Goal: Task Accomplishment & Management: Manage account settings

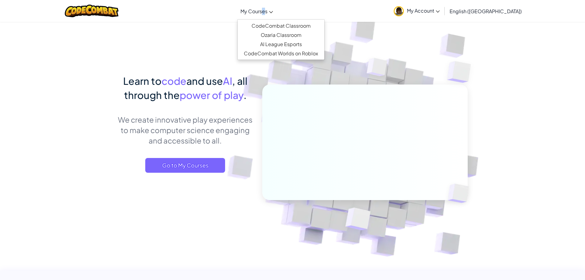
click at [276, 14] on link "My Courses" at bounding box center [256, 11] width 39 height 17
click at [301, 25] on link "CodeCombat Classroom" at bounding box center [281, 25] width 87 height 9
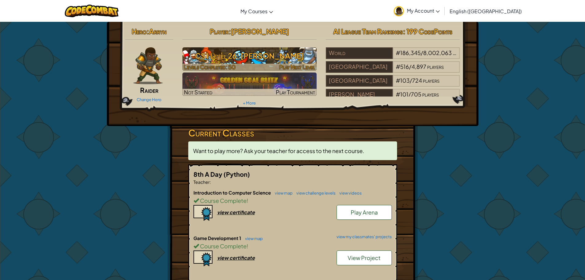
click at [241, 54] on h3 "CS1 Level 26: [PERSON_NAME]" at bounding box center [249, 56] width 134 height 14
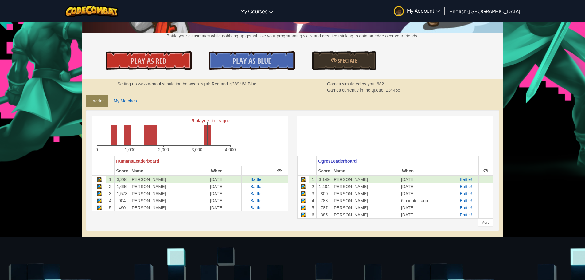
scroll to position [92, 0]
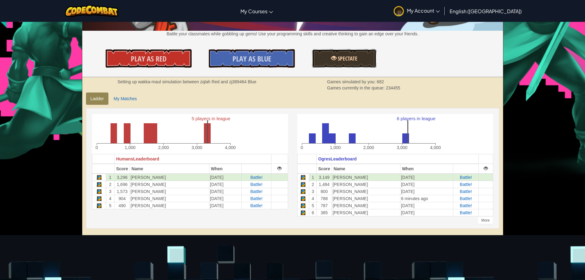
click at [350, 58] on span "Spectate" at bounding box center [346, 59] width 21 height 8
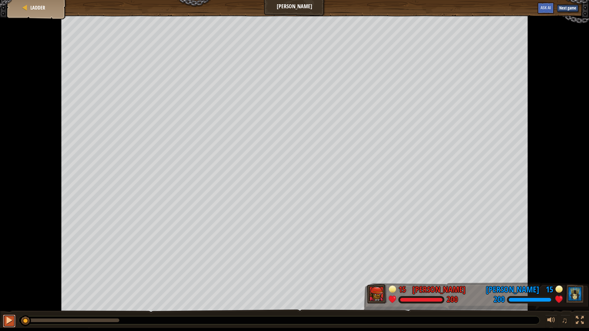
click at [6, 279] on div at bounding box center [9, 321] width 8 height 8
click at [564, 10] on button "Next game" at bounding box center [567, 8] width 21 height 7
click at [13, 279] on button at bounding box center [9, 321] width 12 height 13
click at [575, 8] on button "Next game" at bounding box center [567, 8] width 21 height 7
click at [39, 8] on span "Ladder" at bounding box center [37, 7] width 15 height 7
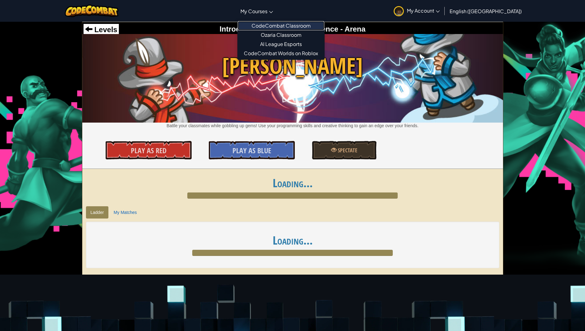
click at [291, 22] on link "CodeCombat Classroom" at bounding box center [281, 25] width 87 height 9
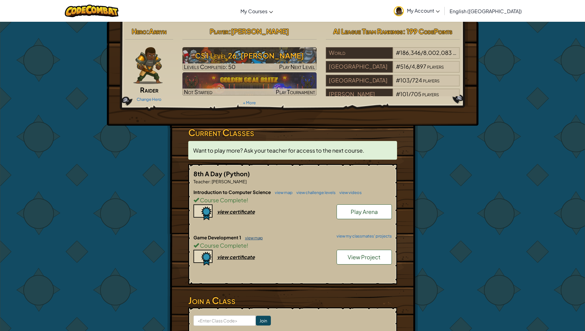
click at [255, 237] on link "view map" at bounding box center [252, 238] width 21 height 5
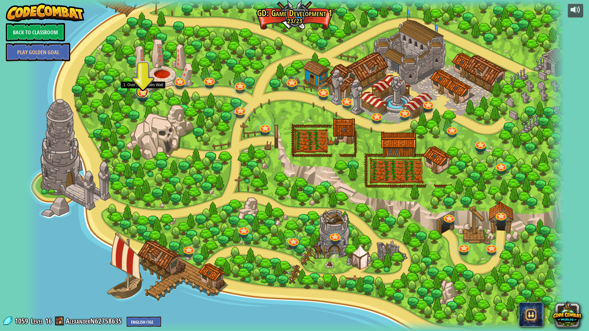
click at [141, 95] on link at bounding box center [142, 92] width 12 height 12
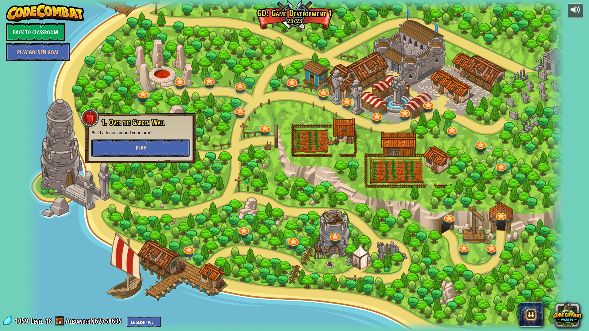
click at [150, 144] on button "Play" at bounding box center [140, 148] width 99 height 18
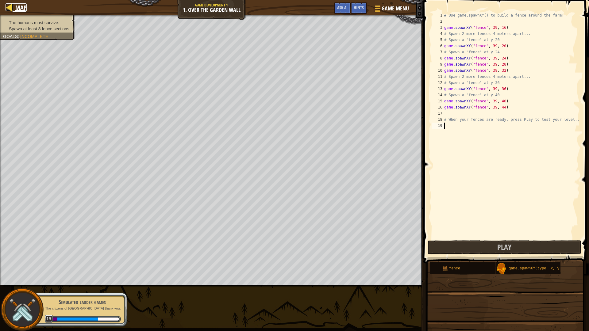
click at [12, 10] on div at bounding box center [10, 7] width 8 height 8
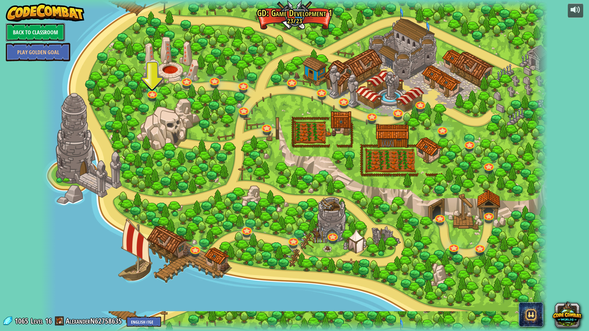
click at [46, 31] on link "Back to Classroom" at bounding box center [35, 32] width 59 height 18
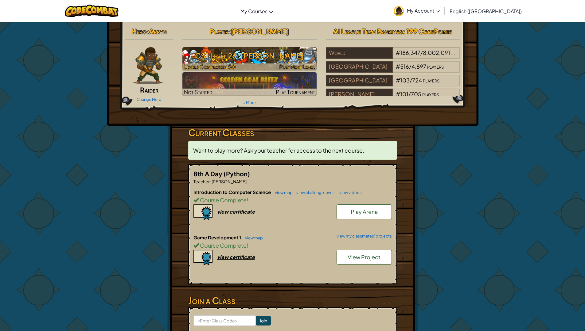
click at [290, 55] on h3 "CS1 Level 26: [PERSON_NAME]" at bounding box center [249, 56] width 134 height 14
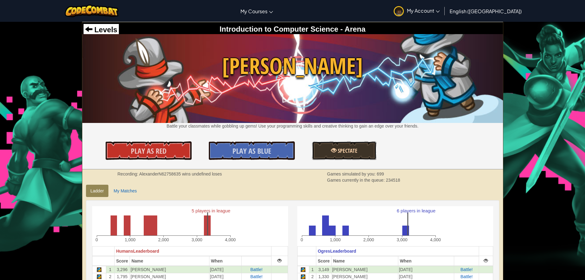
click at [343, 151] on span "Spectate" at bounding box center [346, 151] width 21 height 8
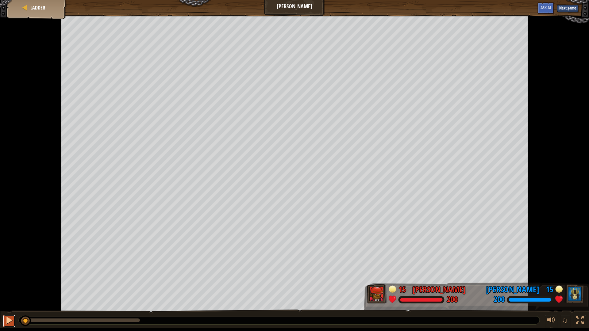
click at [12, 279] on div at bounding box center [9, 321] width 8 height 8
click at [576, 279] on button at bounding box center [580, 321] width 12 height 13
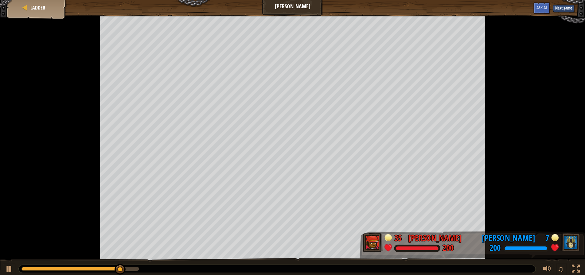
drag, startPoint x: 295, startPoint y: 14, endPoint x: 574, endPoint y: 261, distance: 373.5
click at [574, 261] on div "♫" at bounding box center [292, 267] width 585 height 18
click at [573, 266] on div "♫" at bounding box center [560, 269] width 44 height 13
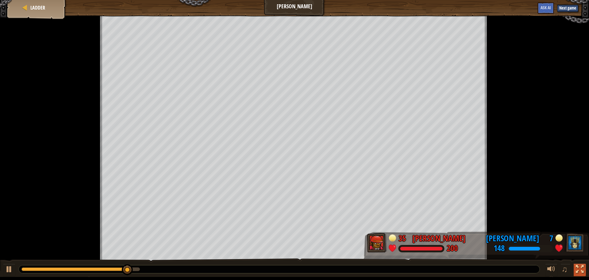
click at [574, 265] on button at bounding box center [580, 269] width 12 height 13
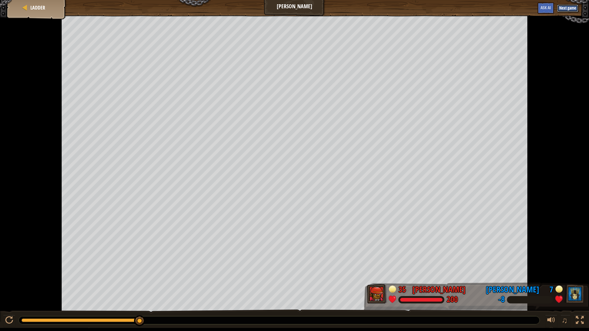
click at [574, 6] on button "Next game" at bounding box center [567, 8] width 21 height 7
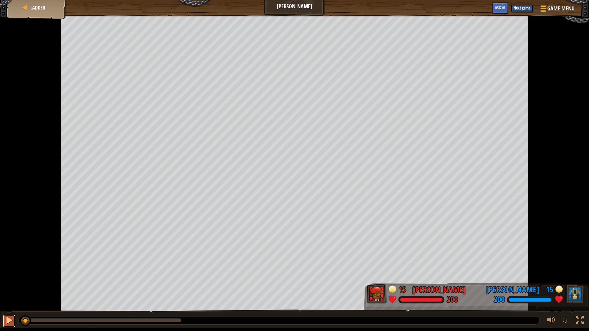
click at [5, 279] on button at bounding box center [9, 321] width 12 height 13
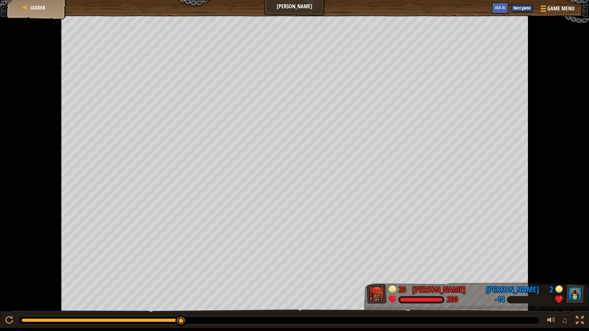
drag, startPoint x: 564, startPoint y: 10, endPoint x: 528, endPoint y: 22, distance: 38.1
click at [529, 25] on div "Ladder Wakka Maul Game Menu Next game Done Ask AI 20 Alexander Newby 200 2 Jerm…" at bounding box center [294, 164] width 589 height 328
click at [511, 11] on div "Game Menu Next game Done Ask AI" at bounding box center [534, 9] width 90 height 14
click at [516, 9] on button "Next game" at bounding box center [522, 8] width 21 height 7
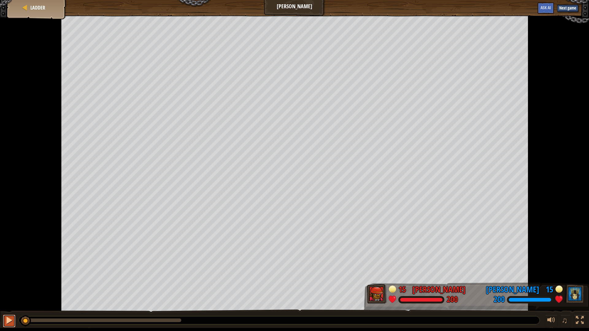
click at [6, 279] on button at bounding box center [9, 321] width 12 height 13
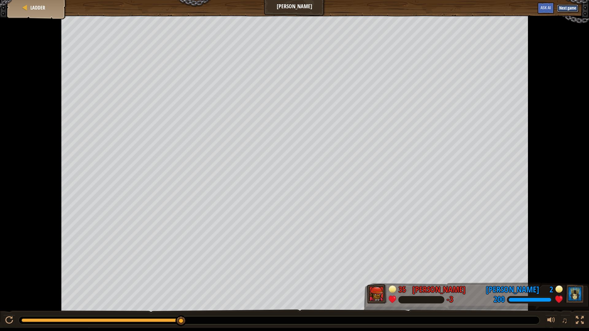
click at [562, 9] on button "Next game" at bounding box center [567, 8] width 21 height 7
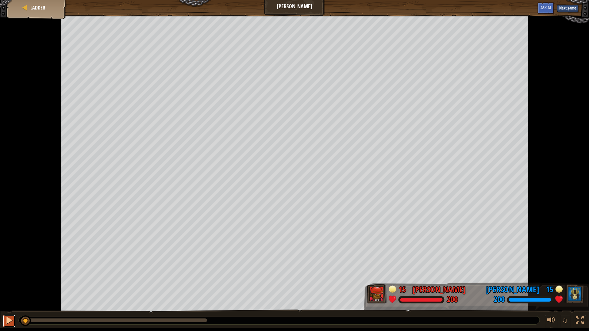
drag, startPoint x: 6, startPoint y: 326, endPoint x: 10, endPoint y: 319, distance: 7.0
click at [7, 279] on button at bounding box center [9, 321] width 12 height 13
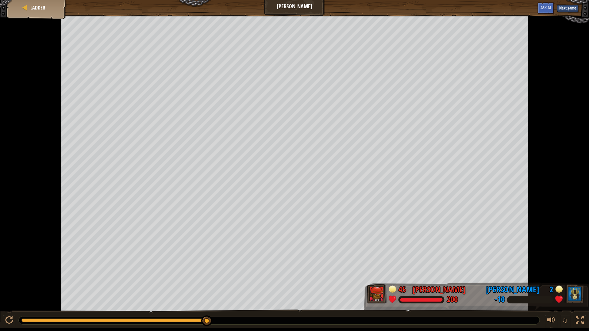
click at [26, 279] on div at bounding box center [279, 320] width 522 height 9
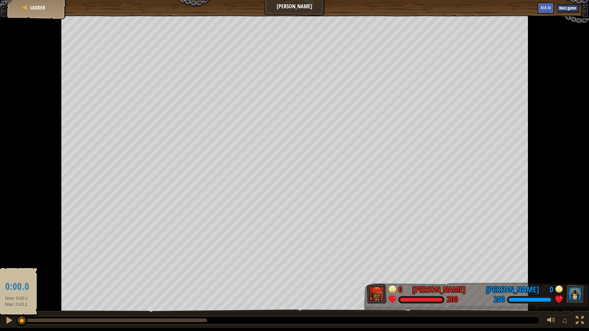
drag, startPoint x: 26, startPoint y: 320, endPoint x: 16, endPoint y: 323, distance: 10.2
click at [21, 279] on div at bounding box center [21, 321] width 1 height 4
click at [1, 279] on div at bounding box center [1, 168] width 2 height 307
click at [566, 11] on button "Next game" at bounding box center [567, 8] width 21 height 7
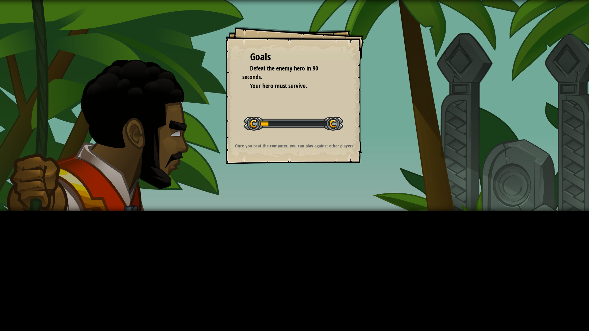
click at [566, 10] on div "Goals Defeat the enemy hero in 90 seconds. Your hero must survive. Start Level …" at bounding box center [294, 105] width 589 height 211
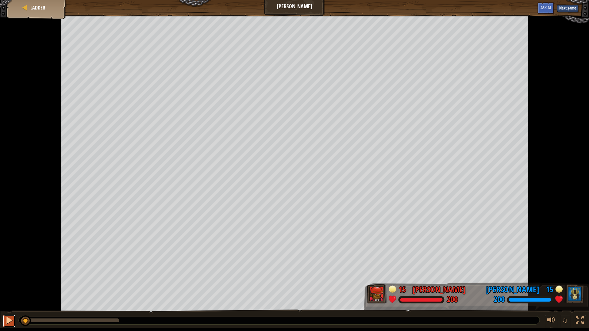
click at [13, 279] on button at bounding box center [9, 321] width 12 height 13
click at [563, 7] on button "Next game" at bounding box center [567, 8] width 21 height 7
click at [26, 12] on div "Ladder" at bounding box center [36, 7] width 49 height 15
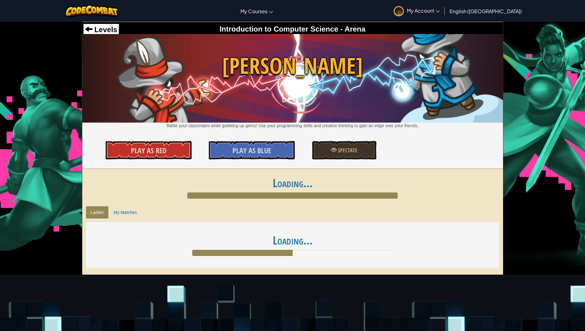
click at [276, 20] on div "Toggle navigation My Courses CodeCombat Classroom Ozaria Classroom AI League Es…" at bounding box center [292, 11] width 588 height 22
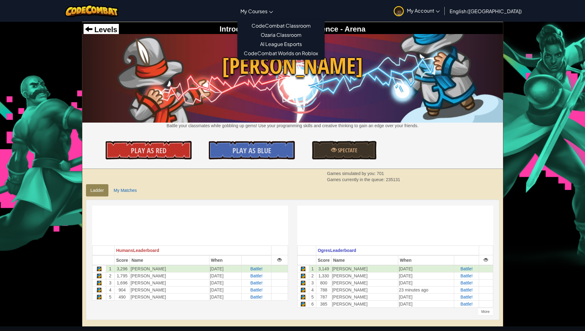
click at [267, 8] on span "My Courses" at bounding box center [253, 11] width 27 height 6
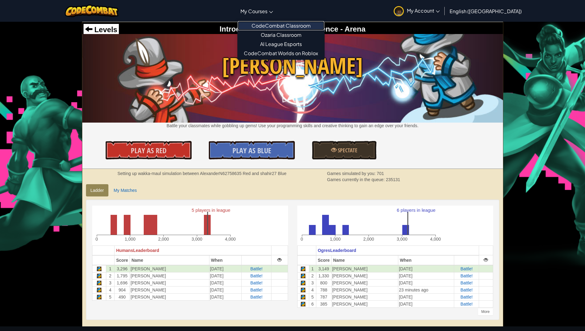
click at [280, 24] on link "CodeCombat Classroom" at bounding box center [281, 25] width 87 height 9
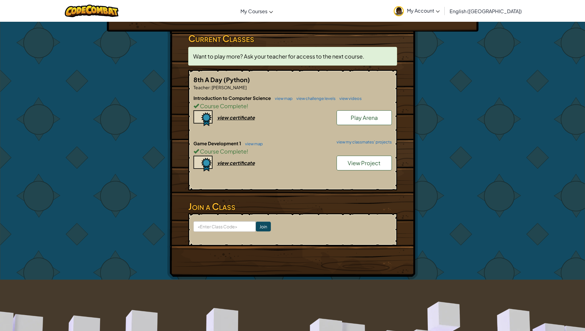
scroll to position [92, 0]
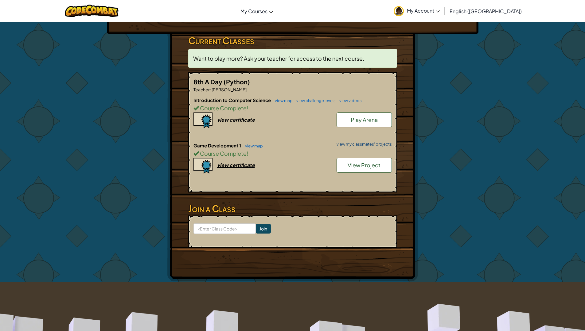
click at [362, 145] on link "view my classmates' projects" at bounding box center [362, 144] width 58 height 4
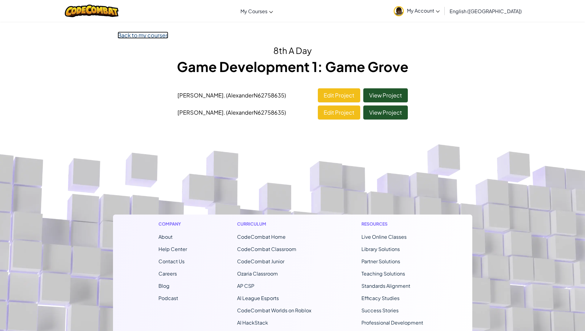
click at [129, 34] on link "Back to my courses" at bounding box center [143, 35] width 51 height 7
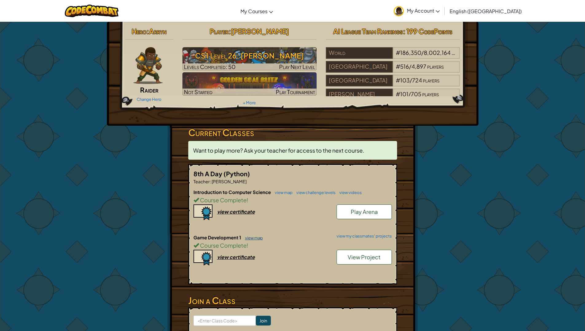
click at [248, 239] on link "view map" at bounding box center [252, 238] width 21 height 5
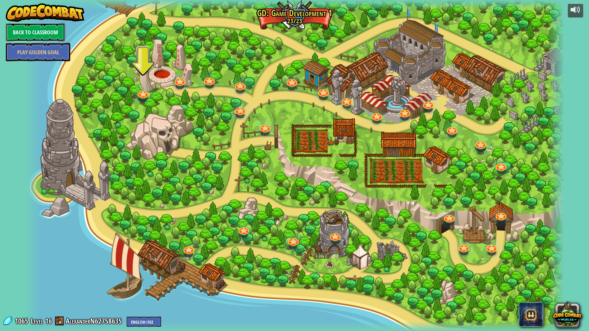
click at [38, 26] on link "Back to Classroom" at bounding box center [35, 32] width 59 height 18
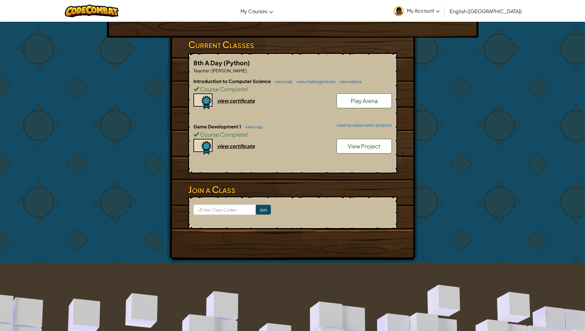
scroll to position [92, 0]
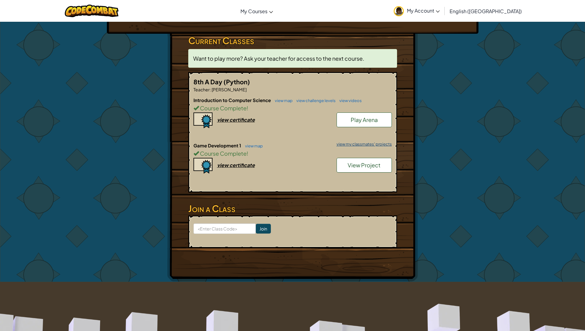
click at [373, 143] on link "view my classmates' projects" at bounding box center [362, 144] width 58 height 4
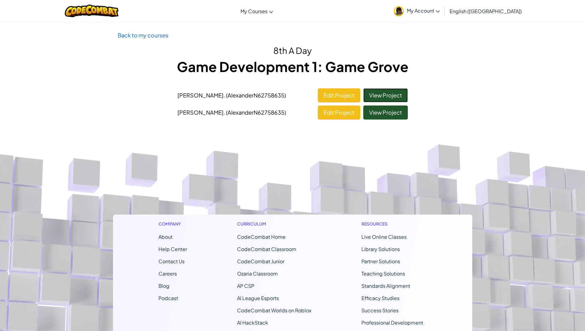
click at [386, 100] on link "View Project" at bounding box center [385, 95] width 44 height 14
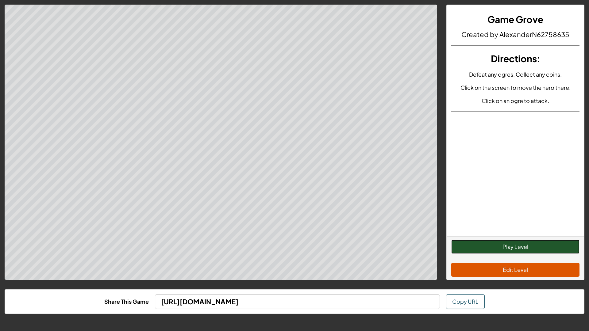
click at [514, 244] on button "Play Level" at bounding box center [515, 247] width 128 height 14
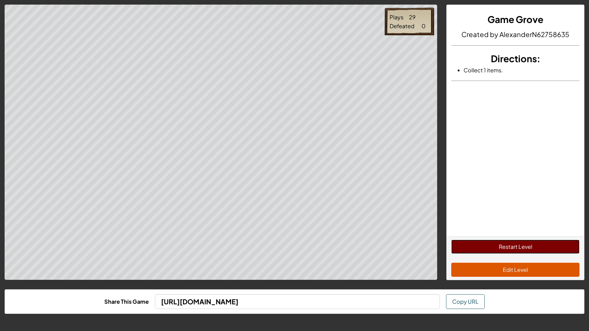
click at [481, 246] on button "Restart Level" at bounding box center [515, 247] width 128 height 14
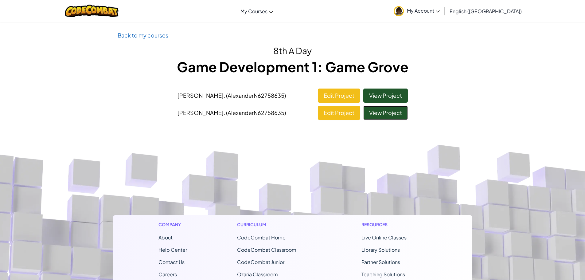
click at [390, 113] on link "View Project" at bounding box center [385, 113] width 44 height 14
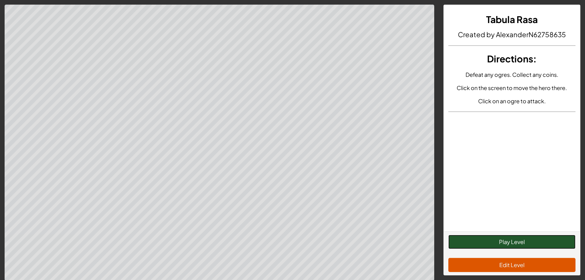
click at [522, 242] on button "Play Level" at bounding box center [511, 241] width 127 height 14
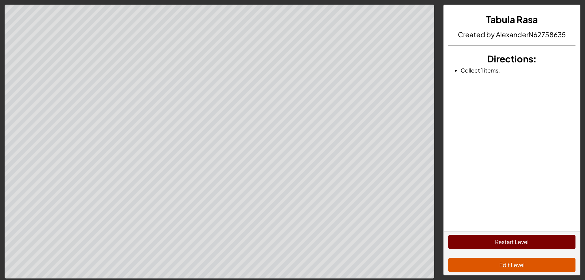
scroll to position [12, 0]
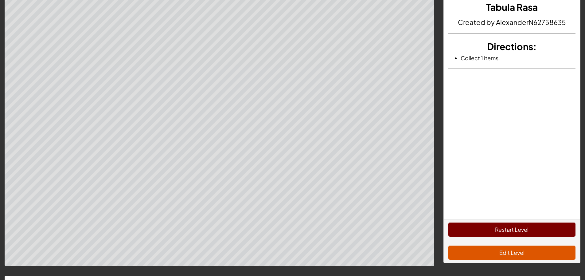
click at [148, 266] on div "Tabula Rasa Created by AlexanderN62758635 Directions : Collect 1 items. Restart…" at bounding box center [292, 149] width 585 height 323
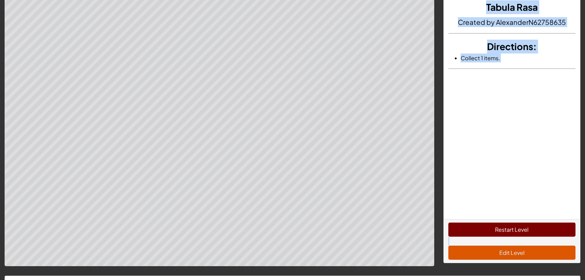
click at [123, 269] on div "Tabula Rasa Created by AlexanderN62758635 Directions : Collect 1 items. Restart…" at bounding box center [292, 149] width 585 height 323
click at [493, 231] on button "Restart Level" at bounding box center [511, 229] width 127 height 14
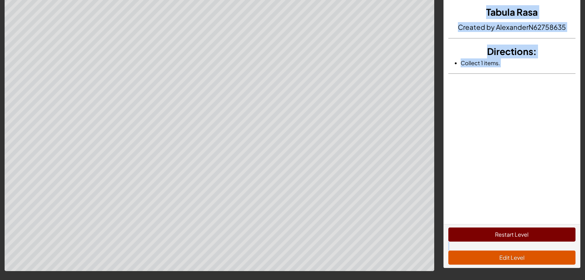
scroll to position [0, 0]
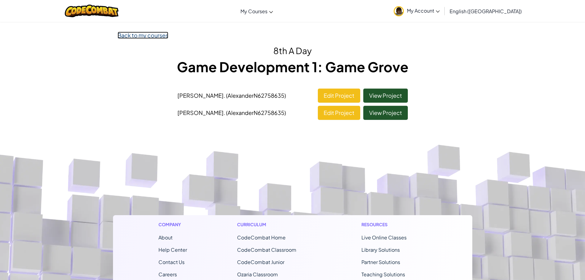
click at [131, 36] on link "Back to my courses" at bounding box center [143, 35] width 51 height 7
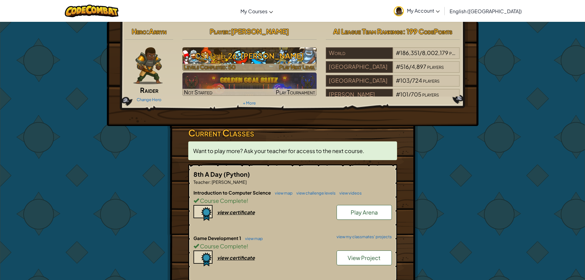
click at [293, 60] on h3 "CS1 Level 26: [PERSON_NAME]" at bounding box center [249, 56] width 134 height 14
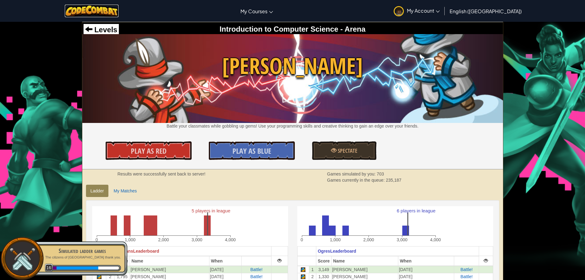
click at [97, 6] on img at bounding box center [92, 11] width 54 height 13
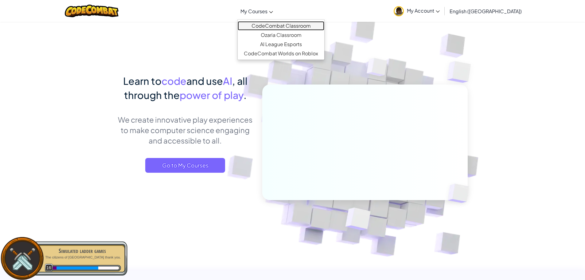
click at [281, 26] on link "CodeCombat Classroom" at bounding box center [281, 25] width 87 height 9
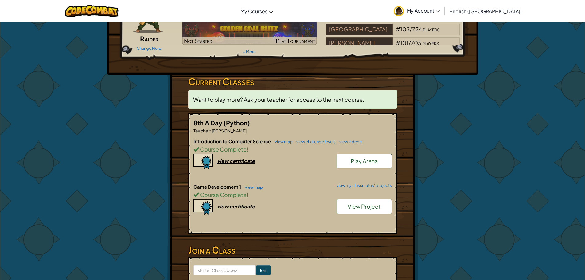
scroll to position [61, 0]
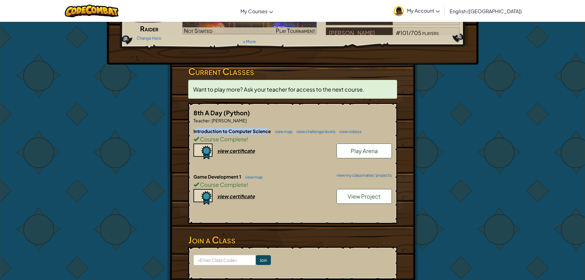
drag, startPoint x: 196, startPoint y: 132, endPoint x: 267, endPoint y: 127, distance: 71.7
click at [267, 127] on div "8th A Day (Python) Teacher : Christopher Fleming Introduction to Computer Scien…" at bounding box center [292, 163] width 209 height 121
click at [286, 131] on link "view map" at bounding box center [282, 131] width 21 height 5
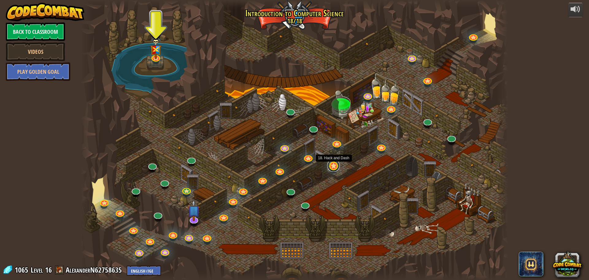
click at [330, 167] on link at bounding box center [333, 165] width 12 height 12
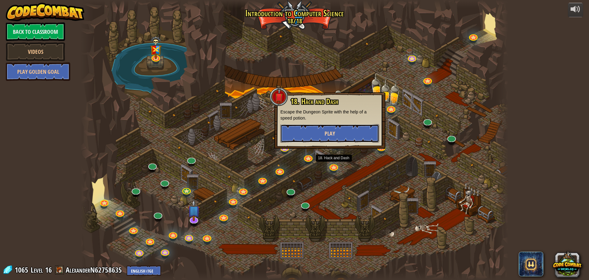
click at [338, 131] on button "Play" at bounding box center [329, 133] width 99 height 18
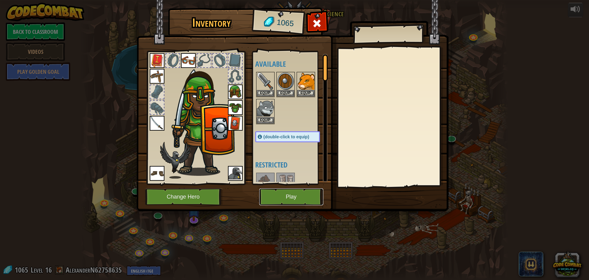
click at [275, 192] on button "Play" at bounding box center [291, 196] width 64 height 17
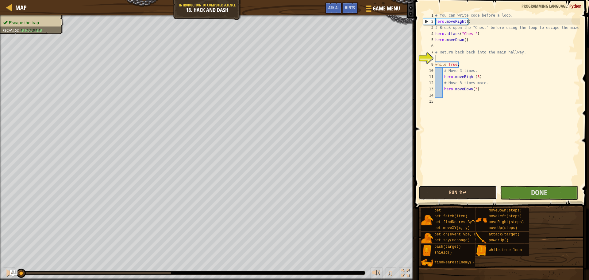
drag, startPoint x: 465, startPoint y: 193, endPoint x: 456, endPoint y: 195, distance: 9.2
click at [458, 195] on button "Run ⇧↵" at bounding box center [458, 192] width 78 height 14
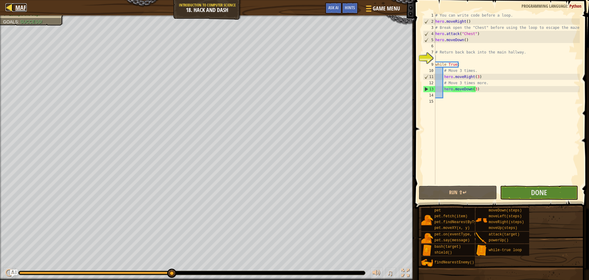
click at [10, 8] on div at bounding box center [10, 7] width 8 height 8
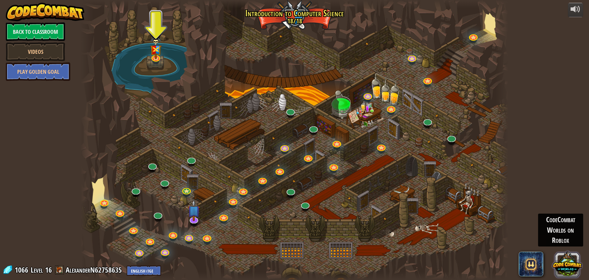
click at [566, 266] on button at bounding box center [567, 263] width 29 height 29
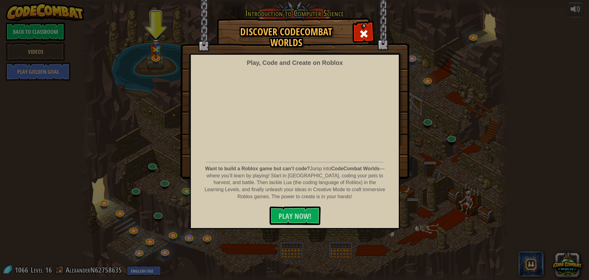
drag, startPoint x: 238, startPoint y: 168, endPoint x: 333, endPoint y: 170, distance: 95.4
click at [333, 170] on p "Want to build a Roblox game but can’t code? Jump into CodeCombat Worlds — where…" at bounding box center [295, 182] width 182 height 35
drag, startPoint x: 509, startPoint y: 152, endPoint x: 505, endPoint y: 155, distance: 4.4
click at [508, 155] on div "Discover CodeCombat Worlds Play, Code and Create on Roblox Want to build a Robl…" at bounding box center [294, 98] width 589 height 160
click at [567, 258] on div "Discover CodeCombat Worlds Play, Code and Create on Roblox Want to build a Robl…" at bounding box center [294, 140] width 589 height 280
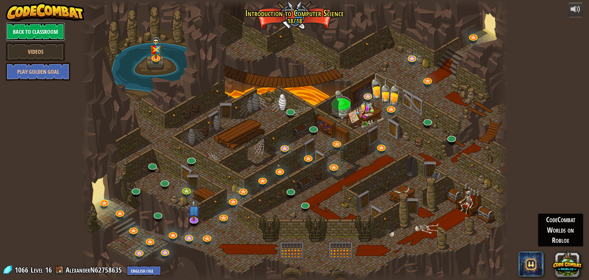
click at [51, 38] on link "Back to Classroom" at bounding box center [35, 31] width 59 height 18
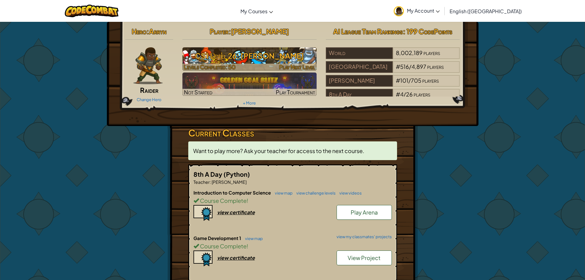
click at [244, 53] on h3 "CS1 Level 26: [PERSON_NAME]" at bounding box center [249, 56] width 134 height 14
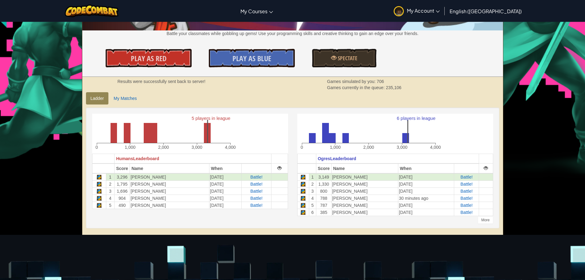
scroll to position [92, 0]
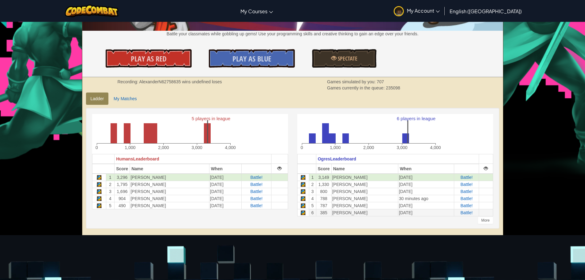
drag, startPoint x: 330, startPoint y: 181, endPoint x: 370, endPoint y: 213, distance: 50.9
click at [370, 213] on tbody "1 3,149 [PERSON_NAME] [DATE] Battle! 2 1,330 [PERSON_NAME] [DATE] Battle! 3 800…" at bounding box center [394, 194] width 195 height 43
click at [371, 218] on div "6 players in league 0 1,000 2,000 3,000 4,000 Ogres Leaderboard Score Name When…" at bounding box center [394, 168] width 205 height 108
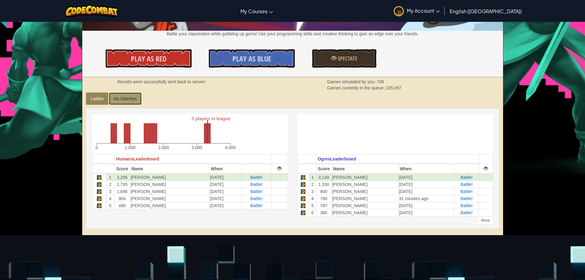
click at [125, 101] on link "My Matches" at bounding box center [125, 98] width 32 height 12
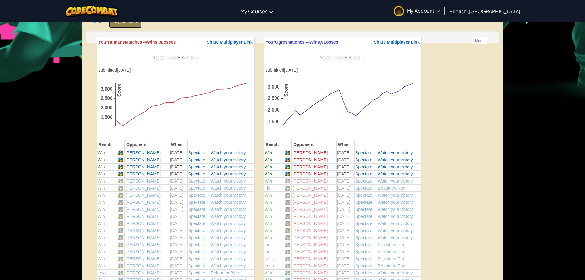
scroll to position [123, 0]
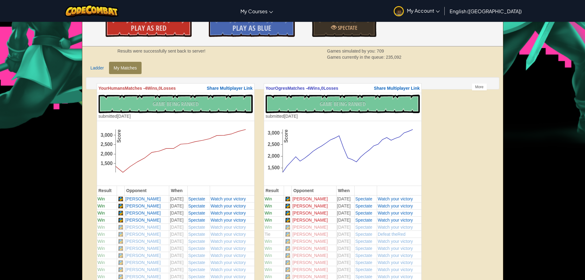
drag, startPoint x: 151, startPoint y: 90, endPoint x: 166, endPoint y: 90, distance: 14.7
click at [166, 90] on th "Your Humans Matches - 4 Wins, 0 Losses Share Multiplayer Link" at bounding box center [175, 88] width 157 height 10
drag, startPoint x: 312, startPoint y: 86, endPoint x: 329, endPoint y: 94, distance: 18.7
click at [329, 94] on tbody "Your Ogres Matches - 4 Wins, 0 Losses Share Multiplayer Link No New Code to Ran…" at bounding box center [342, 248] width 157 height 331
click at [102, 67] on link "Ladder" at bounding box center [97, 68] width 23 height 12
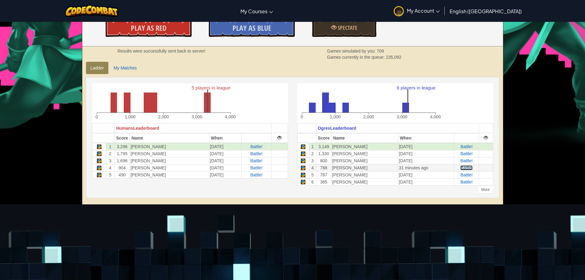
click at [464, 166] on span "Battle!" at bounding box center [466, 167] width 12 height 5
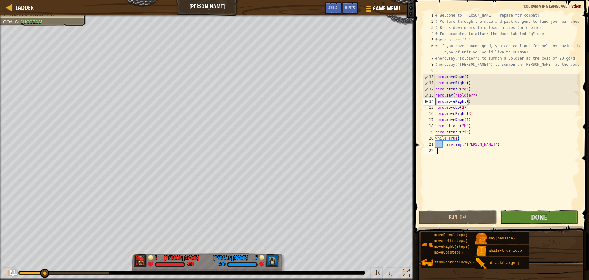
click at [517, 209] on div "1 2 3 4 5 6 7 8 9 10 11 12 13 14 15 16 17 18 19 20 21 22 # Welcome to Wakka Mau…" at bounding box center [501, 128] width 176 height 251
click at [518, 214] on button "Done" at bounding box center [539, 217] width 78 height 14
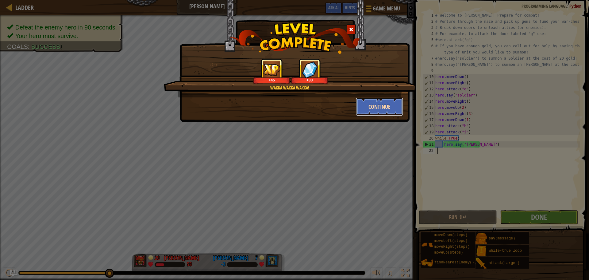
click at [368, 106] on button "Continue" at bounding box center [380, 106] width 48 height 18
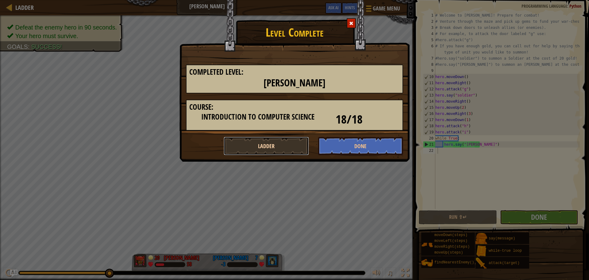
click at [289, 141] on button "Ladder" at bounding box center [266, 146] width 85 height 18
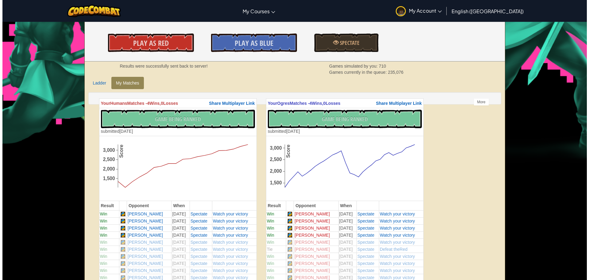
scroll to position [92, 0]
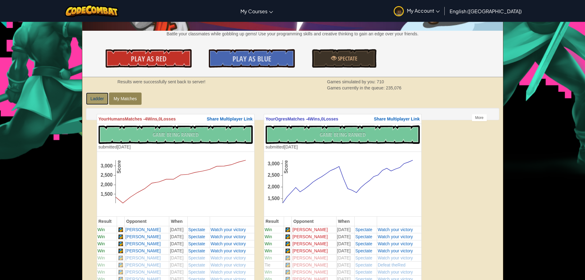
click at [101, 98] on link "Ladder" at bounding box center [97, 98] width 23 height 12
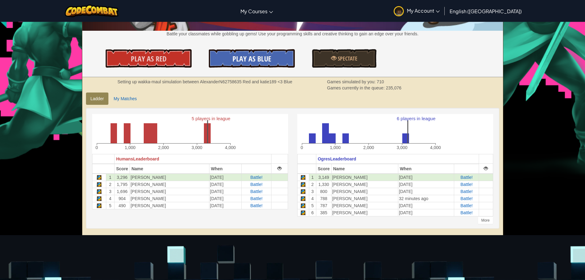
click at [224, 57] on link "Play As Blue" at bounding box center [252, 58] width 86 height 18
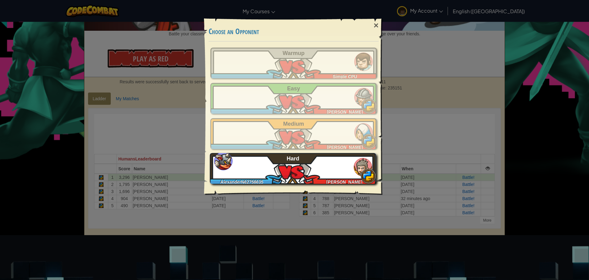
click at [276, 164] on div "AlexanderN62758635 Kordai Skinner Hard" at bounding box center [293, 168] width 166 height 31
click at [253, 166] on div "AlexanderN62758635 Kordai Skinner Hard" at bounding box center [293, 168] width 166 height 31
